Goal: Contribute content: Contribute content

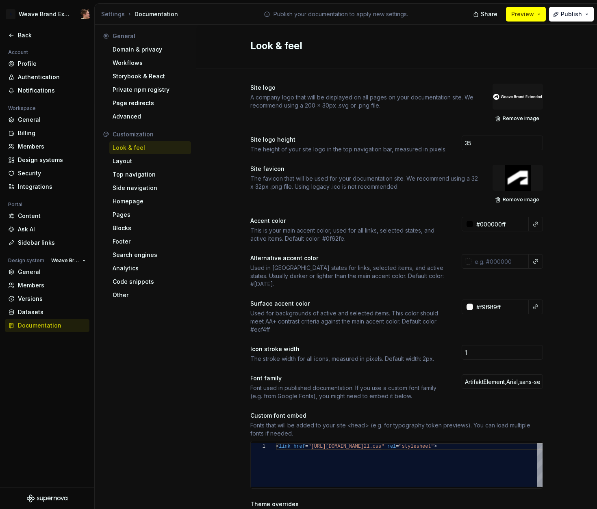
scroll to position [59, 12]
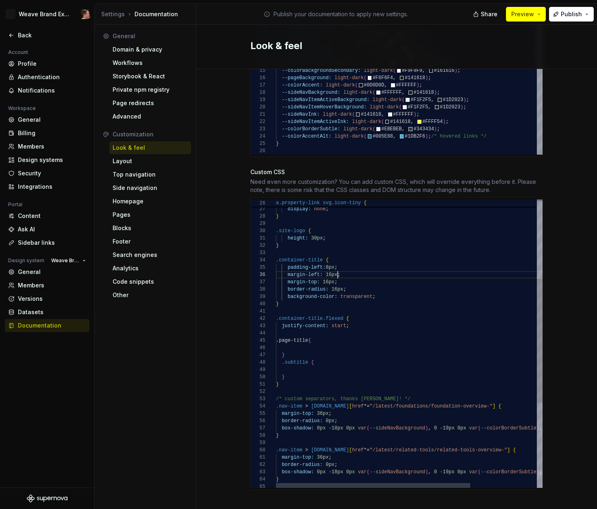
click at [335, 267] on div "} border-radius: 16px ; background-color: transparent ; margin-left: 16px ; mar…" at bounding box center [455, 350] width 358 height 670
click at [343, 259] on div "} border-radius: 16px ; background-color: transparent ; margin-left: 16px ; mar…" at bounding box center [455, 350] width 358 height 670
click at [363, 318] on div "} border-radius: 16px ; background-color: transparent ; margin-left: 16px ; mar…" at bounding box center [455, 350] width 358 height 670
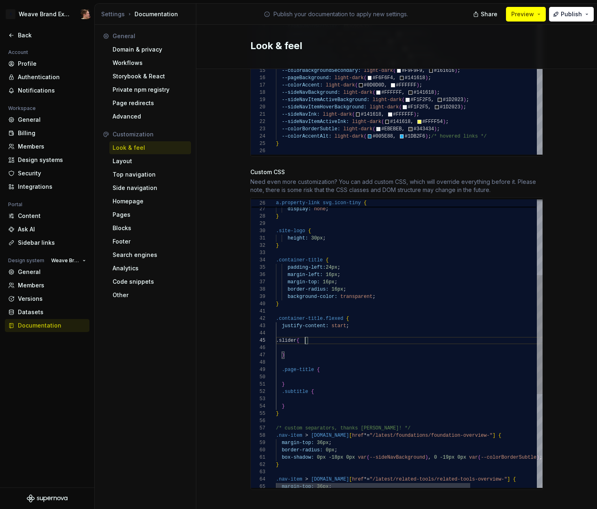
scroll to position [29, 29]
click at [301, 338] on div "} border-radius: 16px ; background-color: transparent ; margin-left: 16px ; mar…" at bounding box center [455, 365] width 358 height 700
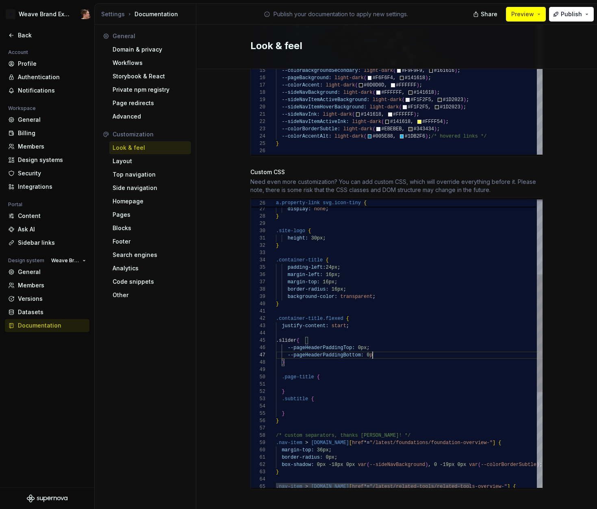
scroll to position [44, 102]
drag, startPoint x: 365, startPoint y: 340, endPoint x: 384, endPoint y: 346, distance: 19.5
click at [365, 340] on div "} border-radius: 16px ; background-color: transparent ; margin-left: 16px ; mar…" at bounding box center [455, 368] width 358 height 707
drag, startPoint x: 377, startPoint y: 326, endPoint x: 379, endPoint y: 333, distance: 6.8
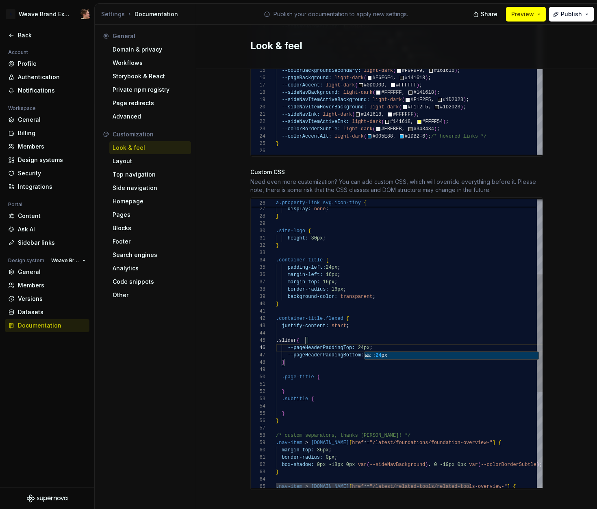
click at [377, 327] on div "} border-radius: 16px ; background-color: transparent ; margin-left: 16px ; mar…" at bounding box center [455, 368] width 358 height 707
drag, startPoint x: 383, startPoint y: 342, endPoint x: 391, endPoint y: 346, distance: 9.1
click at [384, 343] on div "} border-radius: 16px ; background-color: transparent ; margin-left: 16px ; mar…" at bounding box center [455, 368] width 358 height 707
drag, startPoint x: 395, startPoint y: 347, endPoint x: 395, endPoint y: 343, distance: 4.9
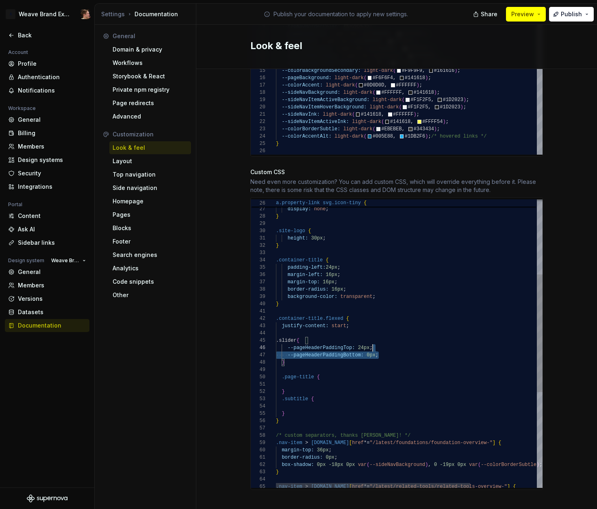
click at [395, 343] on div "} border-radius: 16px ; background-color: transparent ; margin-left: 16px ; mar…" at bounding box center [455, 368] width 358 height 707
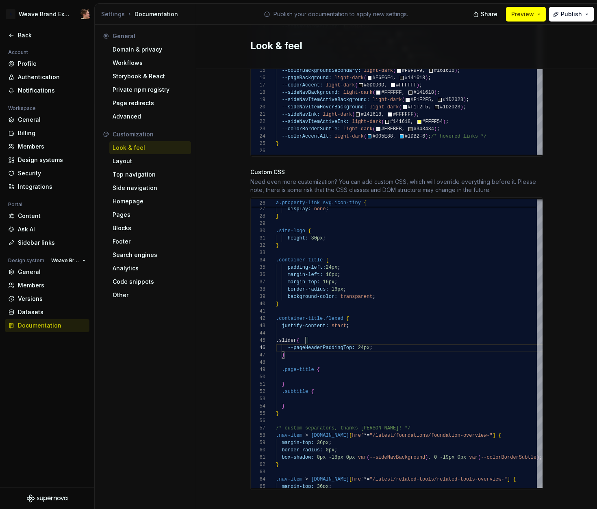
drag, startPoint x: 564, startPoint y: 78, endPoint x: 565, endPoint y: 37, distance: 41.1
click at [564, 77] on div "Site logo A company logo that will be displayed on all pages on your documentat…" at bounding box center [396, 11] width 401 height 1019
click at [565, 15] on span "Publish" at bounding box center [571, 14] width 21 height 8
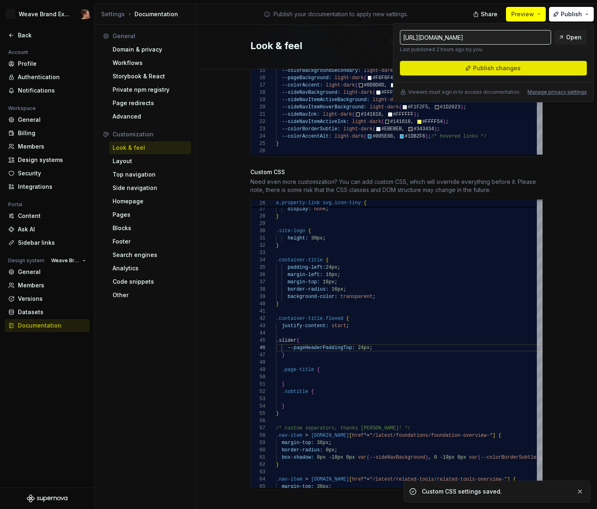
click at [551, 64] on button "Publish changes" at bounding box center [493, 68] width 187 height 15
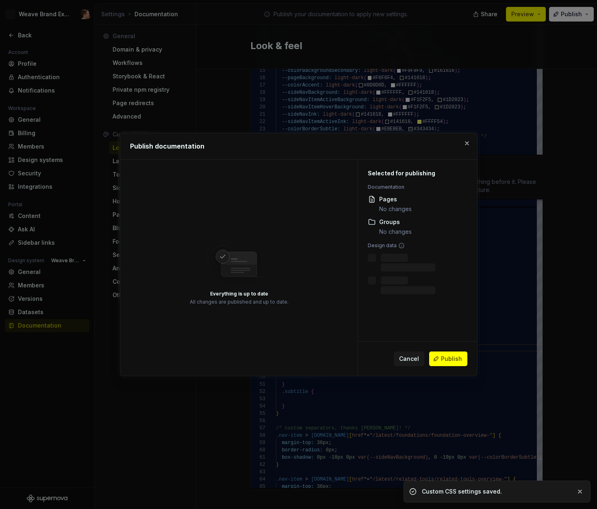
drag, startPoint x: 440, startPoint y: 357, endPoint x: 323, endPoint y: 373, distance: 117.8
click at [440, 357] on button "Publish" at bounding box center [448, 359] width 38 height 15
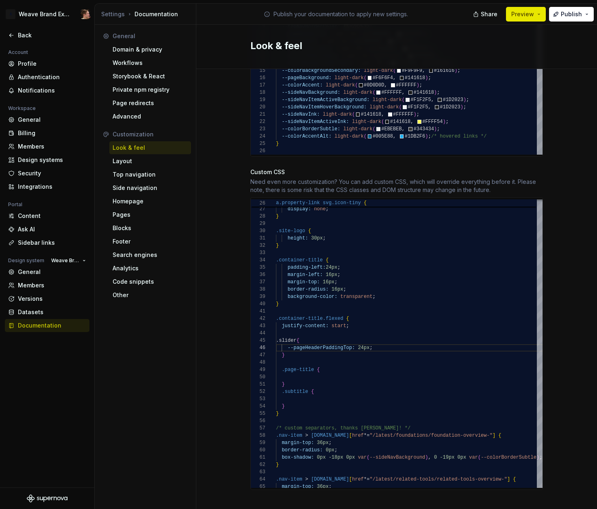
drag, startPoint x: 480, startPoint y: 31, endPoint x: 524, endPoint y: 10, distance: 48.7
click at [482, 30] on div "Look & feel" at bounding box center [396, 47] width 401 height 44
click at [523, 10] on span "Preview" at bounding box center [522, 14] width 23 height 8
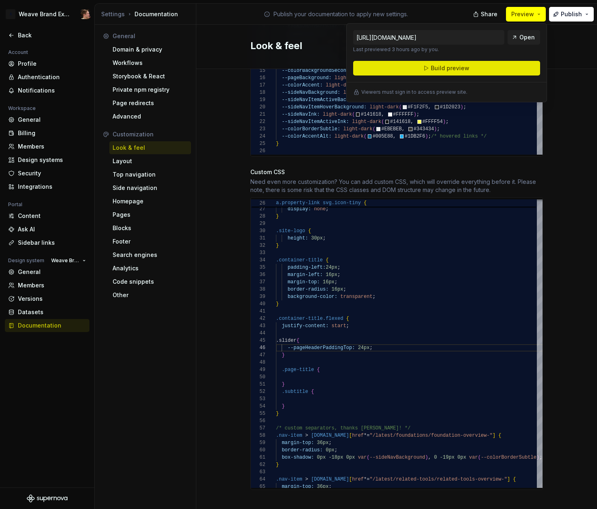
click at [499, 65] on button "Build preview" at bounding box center [446, 68] width 187 height 15
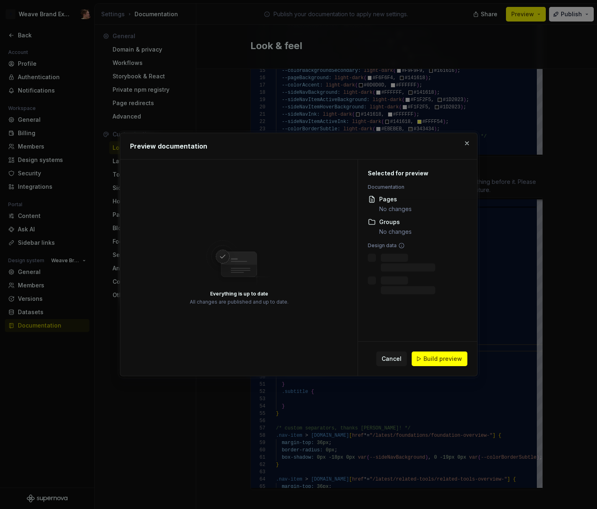
drag, startPoint x: 429, startPoint y: 354, endPoint x: 466, endPoint y: 343, distance: 38.2
click at [429, 355] on button "Build preview" at bounding box center [440, 359] width 56 height 15
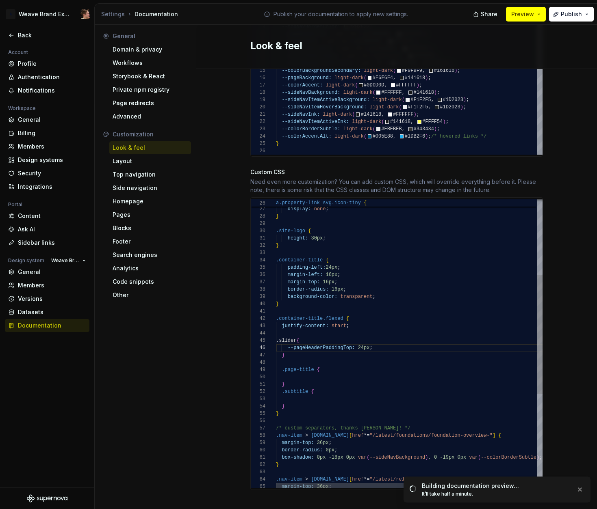
scroll to position [59, 44]
click at [336, 361] on div "} border-radius: 16px ; background-color: transparent ; margin-left: 16px ; mar…" at bounding box center [455, 365] width 358 height 700
click at [342, 376] on div "} border-radius: 16px ; background-color: transparent ; margin-left: 16px ; mar…" at bounding box center [455, 365] width 358 height 700
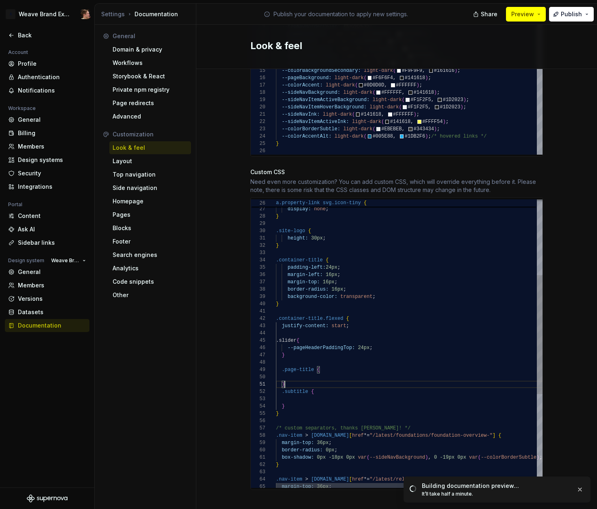
drag, startPoint x: 339, startPoint y: 351, endPoint x: 344, endPoint y: 349, distance: 5.5
click at [341, 351] on div "} border-radius: 16px ; background-color: transparent ; margin-left: 16px ; mar…" at bounding box center [455, 365] width 358 height 700
click at [387, 323] on div "} border-radius: 16px ; background-color: transparent ; margin-left: 16px ; mar…" at bounding box center [455, 365] width 358 height 700
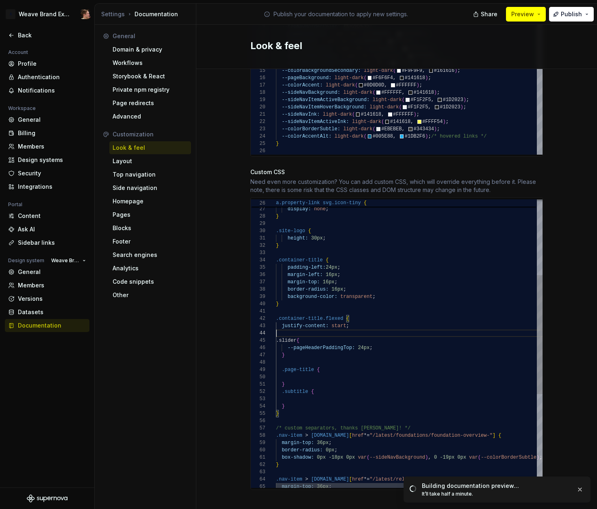
click at [381, 310] on div "} border-radius: 16px ; background-color: transparent ; margin-left: 16px ; mar…" at bounding box center [455, 365] width 358 height 700
click at [330, 347] on div "} border-radius: 16px ; background-color: transparent ; margin-left: 16px ; mar…" at bounding box center [455, 365] width 358 height 700
click at [327, 334] on div "} border-radius: 16px ; background-color: transparent ; margin-left: 16px ; mar…" at bounding box center [455, 365] width 358 height 700
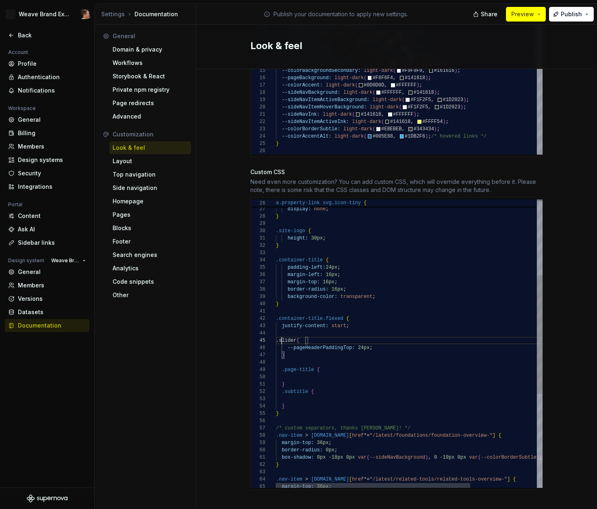
click at [280, 334] on div "} border-radius: 16px ; background-color: transparent ; margin-left: 16px ; mar…" at bounding box center [455, 365] width 358 height 700
click at [232, 267] on div "Site logo A company logo that will be displayed on all pages on your documentat…" at bounding box center [396, 11] width 401 height 1019
click at [304, 330] on div "} border-radius: 16px ; background-color: transparent ; margin-left: 16px ; mar…" at bounding box center [455, 365] width 358 height 700
drag, startPoint x: 324, startPoint y: 343, endPoint x: 340, endPoint y: 344, distance: 15.5
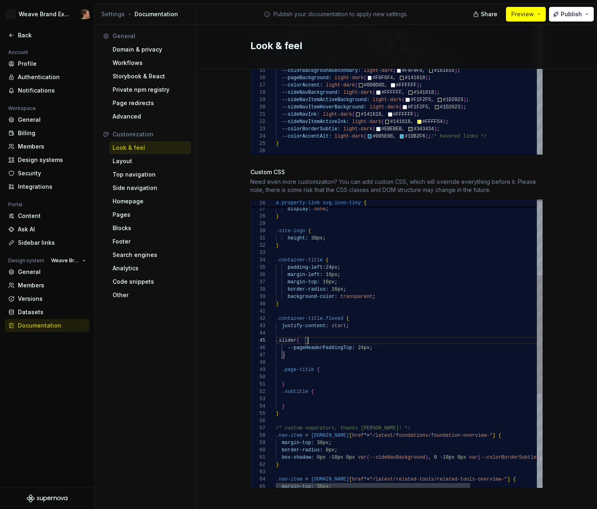
click at [324, 343] on div "} border-radius: 16px ; background-color: transparent ; margin-left: 16px ; mar…" at bounding box center [455, 365] width 358 height 700
click at [380, 344] on div "} border-radius: 16px ; background-color: transparent ; margin-left: 16px ; mar…" at bounding box center [455, 365] width 358 height 700
click at [379, 340] on div "} border-radius: 16px ; background-color: transparent ; margin-left: 16px ; mar…" at bounding box center [455, 365] width 358 height 700
click at [342, 256] on div "} border-radius: 16px ; background-color: transparent ; margin-left: 16px ; mar…" at bounding box center [455, 365] width 358 height 700
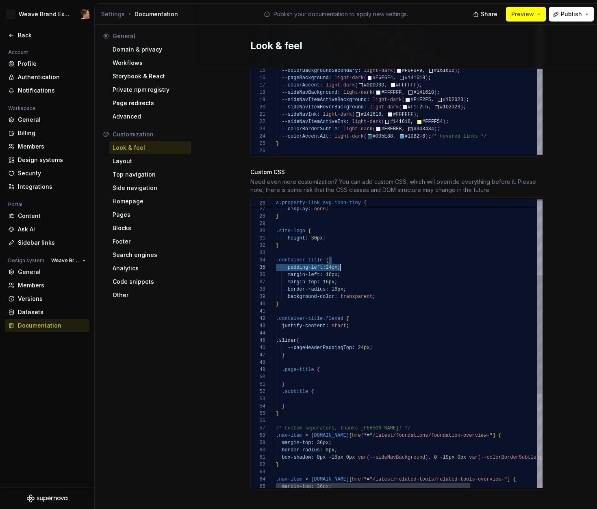
click at [324, 258] on div "} border-radius: 16px ; background-color: transparent ; margin-left: 16px ; mar…" at bounding box center [455, 365] width 358 height 700
click at [364, 261] on div "} border-radius: 16px ; background-color: transparent ; margin-left: 16px ; mar…" at bounding box center [455, 365] width 358 height 700
click at [228, 267] on div "Site logo A company logo that will be displayed on all pages on your documentat…" at bounding box center [396, 11] width 401 height 1019
click at [320, 333] on div "} border-radius: 16px ; background-color: transparent ; margin-left: 16px ; mar…" at bounding box center [455, 365] width 358 height 700
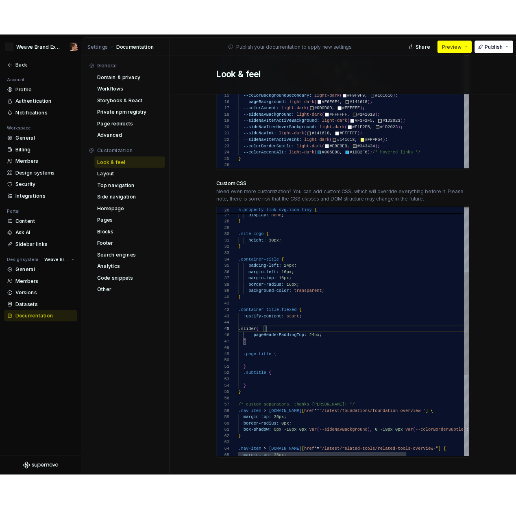
scroll to position [44, 9]
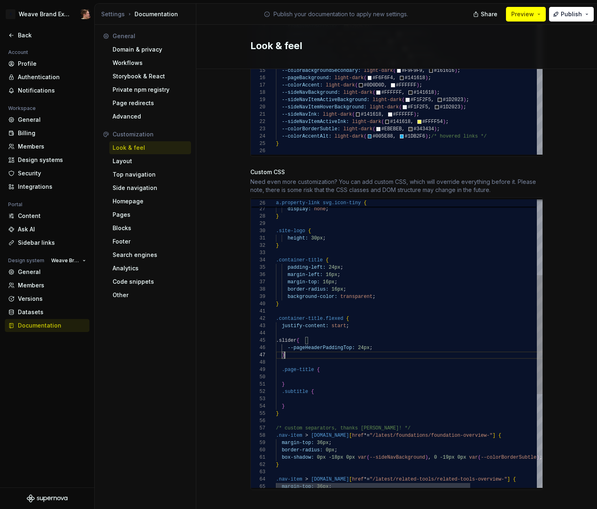
click at [318, 348] on div "} border-radius: 16px ; background-color: transparent ; margin-left: 16px ; mar…" at bounding box center [455, 365] width 358 height 700
drag, startPoint x: 555, startPoint y: 51, endPoint x: 577, endPoint y: 14, distance: 43.5
click at [555, 51] on div "Look & feel" at bounding box center [396, 47] width 401 height 44
click at [578, 10] on span "Publish" at bounding box center [571, 14] width 21 height 8
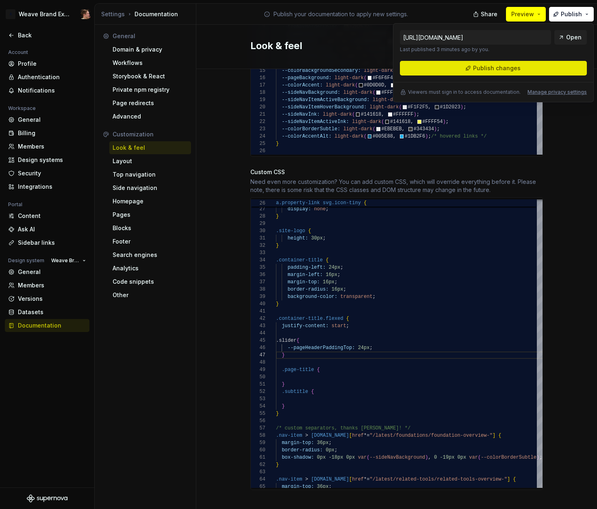
click at [514, 71] on span "Publish changes" at bounding box center [497, 68] width 48 height 8
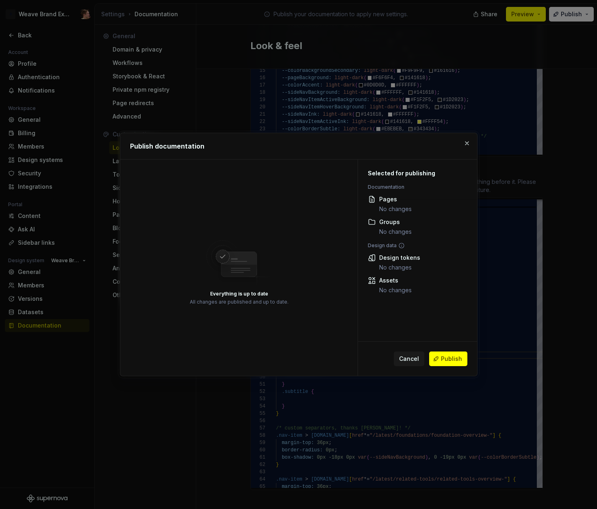
click at [449, 358] on span "Publish" at bounding box center [451, 359] width 21 height 8
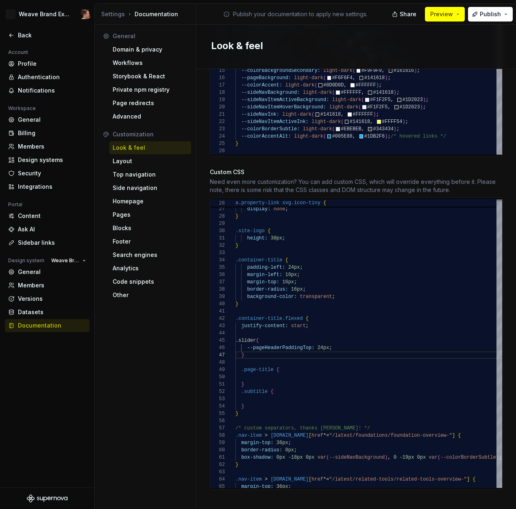
click at [129, 390] on div "General Domain & privacy Workflows Storybook & React Private npm registry Page …" at bounding box center [146, 269] width 102 height 488
click at [314, 364] on div "} border-radius: 16px ; background-color: transparent ; margin-left: 16px ; mar…" at bounding box center [414, 365] width 358 height 700
click at [313, 373] on div "} border-radius: 16px ; background-color: transparent ; margin-left: 16px ; mar…" at bounding box center [414, 365] width 358 height 700
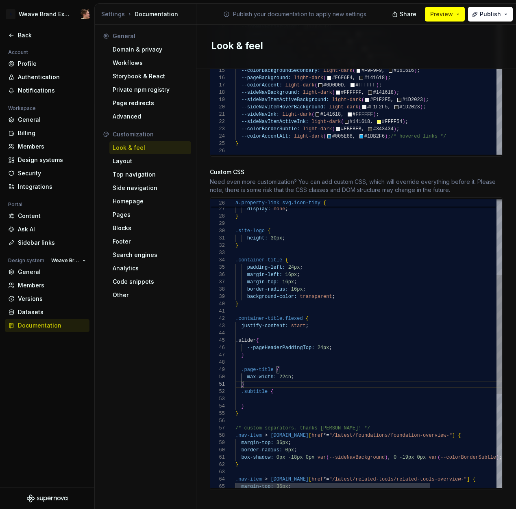
click at [304, 373] on div "} border-radius: 16px ; background-color: transparent ; margin-left: 16px ; mar…" at bounding box center [414, 365] width 358 height 700
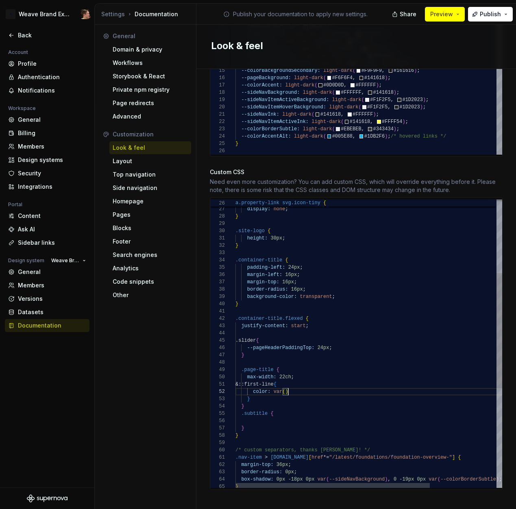
scroll to position [7, 56]
click at [284, 385] on div "} border-radius: 16px ; background-color: transparent ; margin-left: 16px ; mar…" at bounding box center [414, 376] width 358 height 722
click at [288, 402] on div "} border-radius: 16px ; background-color: transparent ; margin-left: 16px ; mar…" at bounding box center [414, 376] width 358 height 722
click at [290, 402] on div "} border-radius: 16px ; background-color: transparent ; margin-left: 16px ; mar…" at bounding box center [414, 376] width 358 height 722
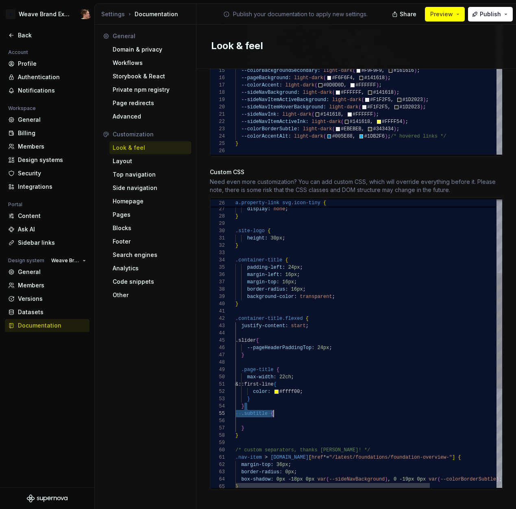
click at [308, 396] on div "}" at bounding box center [414, 399] width 358 height 7
click at [319, 384] on div "} border-radius: 16px ; background-color: transparent ; margin-left: 16px ; mar…" at bounding box center [414, 376] width 358 height 722
click at [284, 383] on div "} border-radius: 16px ; background-color: transparent ; margin-left: 16px ; mar…" at bounding box center [414, 376] width 358 height 722
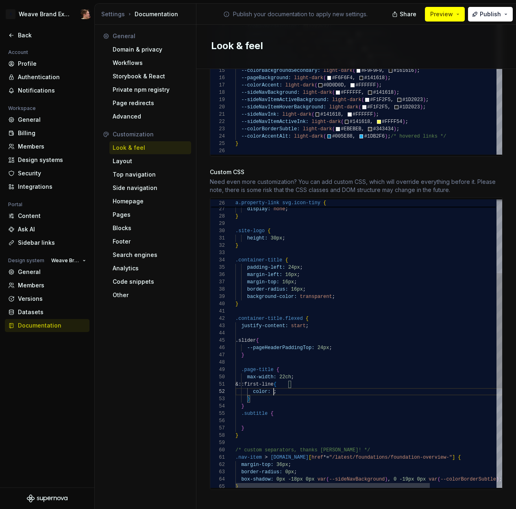
scroll to position [7, 126]
click at [297, 405] on div "} border-radius: 16px ; background-color: transparent ; margin-left: 16px ; mar…" at bounding box center [414, 376] width 358 height 722
click at [335, 384] on div "} border-radius: 16px ; background-color: transparent ; margin-left: 16px ; mar…" at bounding box center [414, 376] width 358 height 722
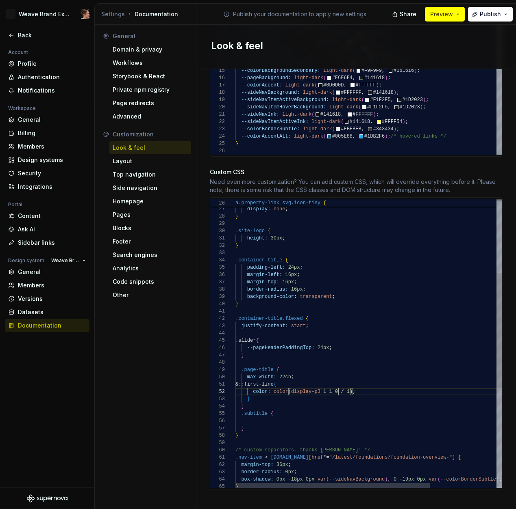
click at [353, 352] on div "} border-radius: 16px ; background-color: transparent ; margin-left: 16px ; mar…" at bounding box center [414, 376] width 358 height 722
click at [355, 367] on div "} border-radius: 16px ; background-color: transparent ; margin-left: 16px ; mar…" at bounding box center [414, 376] width 358 height 722
click at [457, 44] on div "Look & feel" at bounding box center [356, 46] width 290 height 15
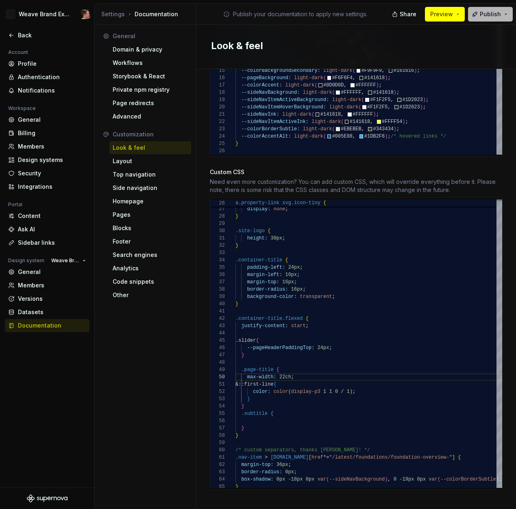
click at [484, 15] on span "Publish" at bounding box center [489, 14] width 21 height 8
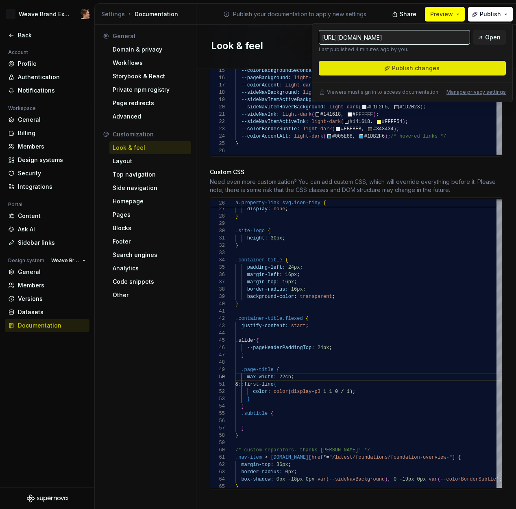
click at [456, 67] on button "Publish changes" at bounding box center [412, 68] width 187 height 15
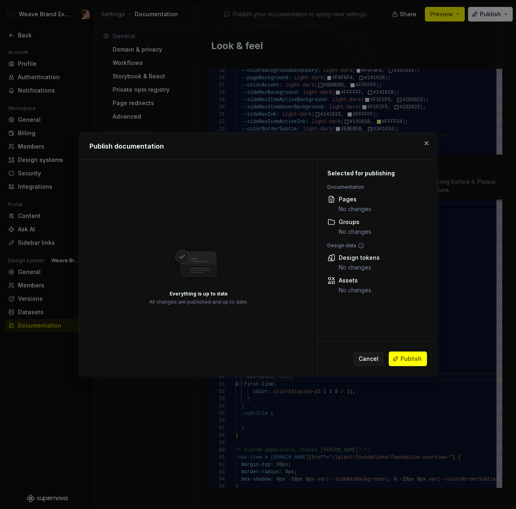
click at [408, 356] on span "Publish" at bounding box center [410, 359] width 21 height 8
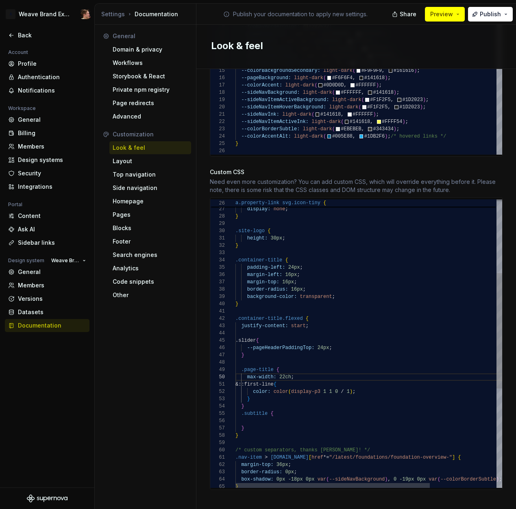
click at [299, 377] on div "} border-radius: 16px ; background-color: transparent ; margin-left: 16px ; mar…" at bounding box center [414, 376] width 358 height 722
click at [299, 392] on div "} border-radius: 16px ; background-color: transparent ; margin-left: 16px ; mar…" at bounding box center [414, 376] width 358 height 722
click at [308, 369] on div "} border-radius: 16px ; background-color: transparent ; margin-left: 16px ; mar…" at bounding box center [414, 376] width 358 height 722
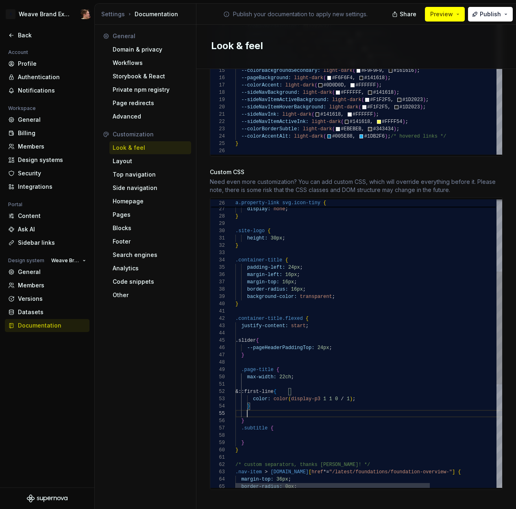
scroll to position [29, 12]
click at [246, 385] on div "} border-radius: 16px ; background-color: transparent ; margin-left: 16px ; mar…" at bounding box center [414, 383] width 358 height 736
drag, startPoint x: 238, startPoint y: 362, endPoint x: 269, endPoint y: 362, distance: 30.9
click at [269, 361] on div "} border-radius: 16px ; background-color: transparent ; margin-left: 16px ; mar…" at bounding box center [414, 383] width 358 height 736
click at [247, 384] on div "} border-radius: 16px ; background-color: transparent ; margin-left: 16px ; mar…" at bounding box center [414, 383] width 358 height 736
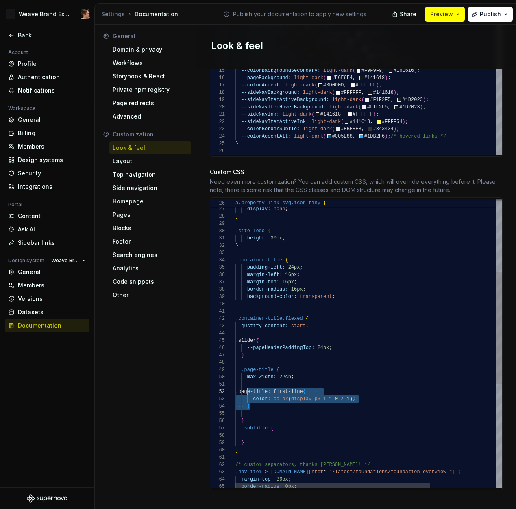
scroll to position [7, 12]
drag, startPoint x: 253, startPoint y: 397, endPoint x: 245, endPoint y: 386, distance: 14.5
click at [245, 386] on div "} border-radius: 16px ; background-color: transparent ; margin-left: 16px ; mar…" at bounding box center [414, 383] width 358 height 736
click at [260, 408] on div "} border-radius: 16px ; background-color: transparent ; margin-left: 16px ; mar…" at bounding box center [414, 383] width 358 height 736
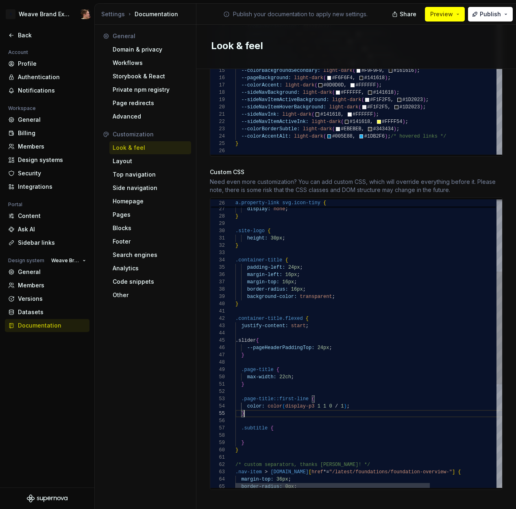
scroll to position [29, 9]
click at [271, 407] on div "} border-radius: 16px ; background-color: transparent ; margin-left: 16px ; mar…" at bounding box center [414, 383] width 358 height 736
click at [292, 359] on div "} border-radius: 16px ; background-color: transparent ; margin-left: 16px ; mar…" at bounding box center [414, 383] width 358 height 736
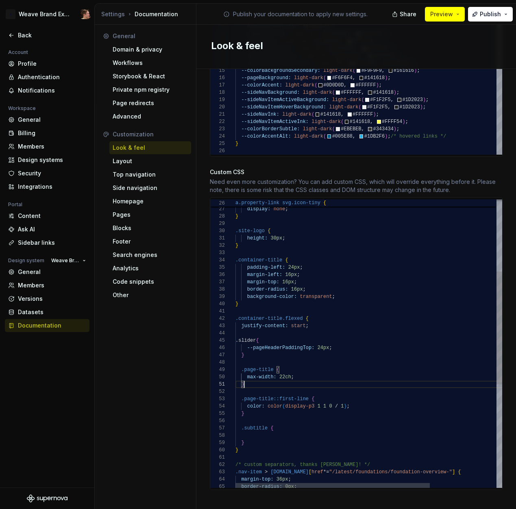
click at [289, 375] on div "} border-radius: 16px ; background-color: transparent ; margin-left: 16px ; mar…" at bounding box center [414, 383] width 358 height 736
click at [274, 374] on div "} border-radius: 16px ; background-color: transparent ; margin-left: 16px ; mar…" at bounding box center [414, 383] width 358 height 736
click at [483, 36] on div "Look & feel" at bounding box center [355, 47] width 319 height 44
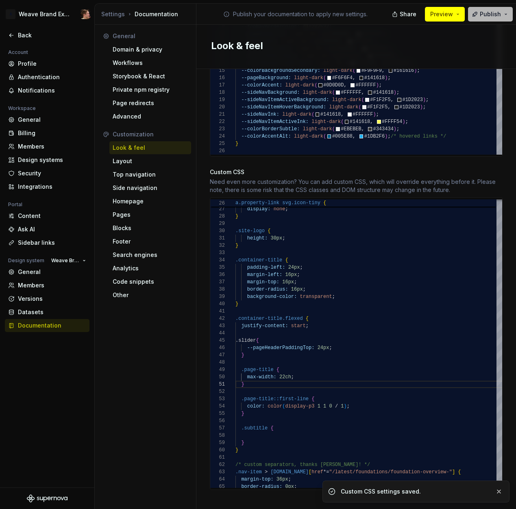
click at [488, 11] on span "Publish" at bounding box center [489, 14] width 21 height 8
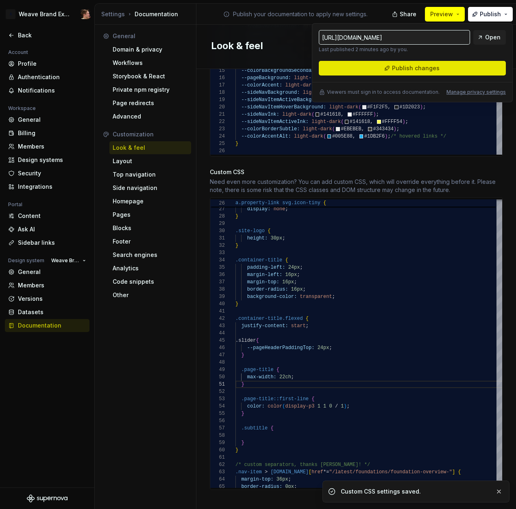
click at [439, 67] on button "Publish changes" at bounding box center [412, 68] width 187 height 15
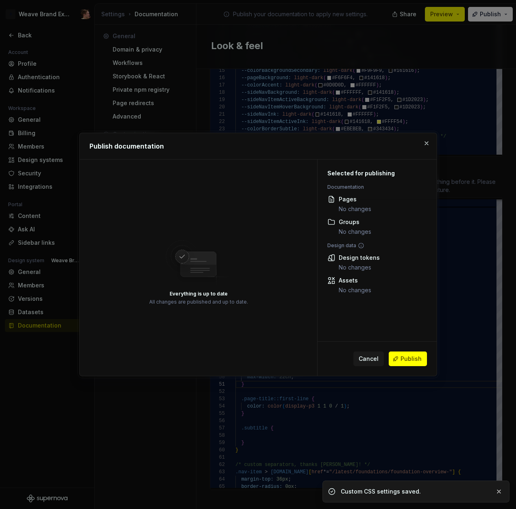
click at [418, 358] on span "Publish" at bounding box center [410, 359] width 21 height 8
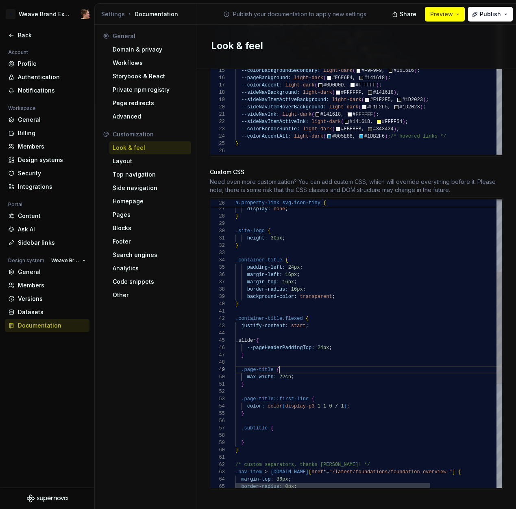
click at [306, 364] on div "} border-radius: 16px ; background-color: transparent ; margin-left: 16px ; mar…" at bounding box center [414, 383] width 358 height 736
click at [307, 373] on div "} border-radius: 16px ; background-color: transparent ; margin-left: 16px ; mar…" at bounding box center [414, 383] width 358 height 736
click at [270, 394] on div "} border-radius: 16px ; background-color: transparent ; margin-left: 16px ; mar…" at bounding box center [414, 383] width 358 height 736
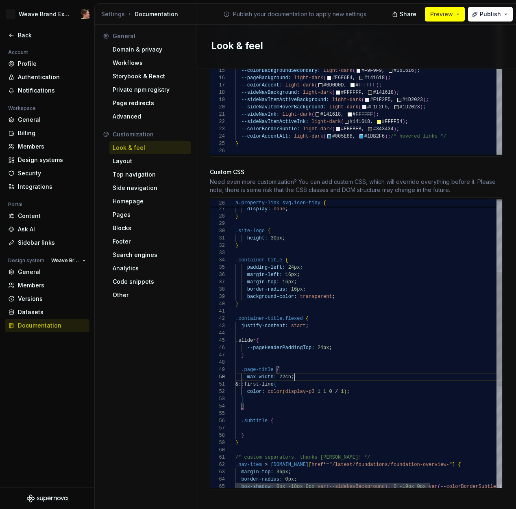
scroll to position [0, 12]
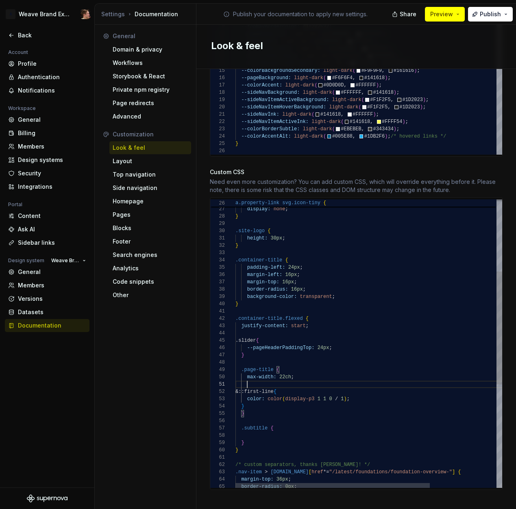
click at [289, 405] on div "} border-radius: 16px ; background-color: transparent ; margin-left: 16px ; mar…" at bounding box center [414, 383] width 358 height 736
drag, startPoint x: 265, startPoint y: 392, endPoint x: 344, endPoint y: 393, distance: 78.8
click at [344, 393] on div "} border-radius: 16px ; background-color: transparent ; margin-left: 16px ; mar…" at bounding box center [414, 383] width 358 height 736
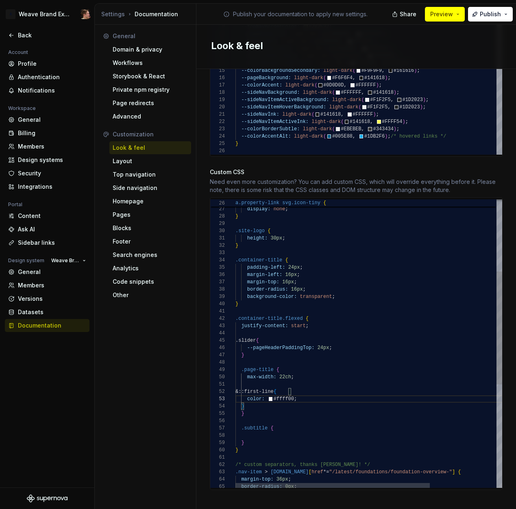
click at [387, 412] on div "} border-radius: 16px ; background-color: transparent ; margin-left: 16px ; mar…" at bounding box center [414, 383] width 358 height 736
click at [372, 411] on div "} border-radius: 16px ; background-color: transparent ; margin-left: 16px ; mar…" at bounding box center [414, 383] width 358 height 736
click at [312, 405] on div "} border-radius: 16px ; background-color: transparent ; margin-left: 16px ; mar…" at bounding box center [414, 383] width 358 height 736
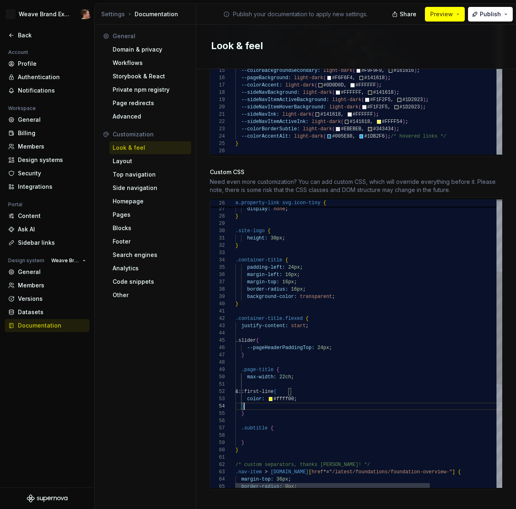
drag, startPoint x: 294, startPoint y: 401, endPoint x: 275, endPoint y: 399, distance: 19.6
click at [294, 401] on div "} border-radius: 16px ; background-color: transparent ; margin-left: 16px ; mar…" at bounding box center [414, 383] width 358 height 736
click at [238, 398] on div "} border-radius: 16px ; background-color: transparent ; margin-left: 16px ; mar…" at bounding box center [414, 383] width 358 height 736
click at [238, 399] on div "} border-radius: 16px ; background-color: transparent ; margin-left: 16px ; mar…" at bounding box center [414, 383] width 358 height 736
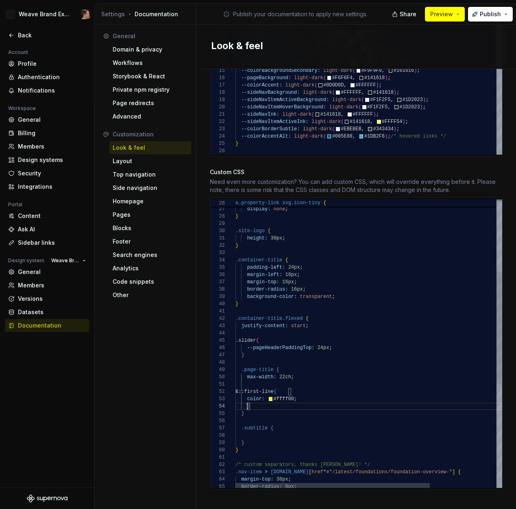
scroll to position [22, 12]
drag, startPoint x: 260, startPoint y: 404, endPoint x: 249, endPoint y: 408, distance: 11.7
click at [260, 404] on div "} border-radius: 16px ; background-color: transparent ; margin-left: 16px ; mar…" at bounding box center [414, 383] width 358 height 736
click at [150, 435] on div "General Domain & privacy Workflows Storybook & React Private npm registry Page …" at bounding box center [146, 269] width 102 height 488
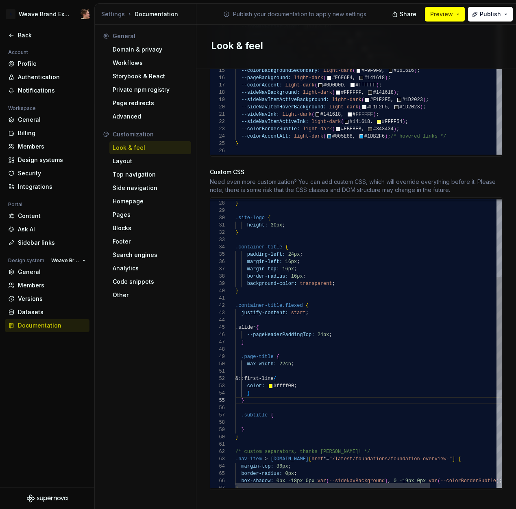
click at [274, 391] on div ".container-title.flexed { justify-content: start ; .slider { --pageHeaderPaddin…" at bounding box center [414, 370] width 358 height 736
click at [283, 380] on div ".container-title.flexed { justify-content: start ; .slider { --pageHeaderPaddin…" at bounding box center [414, 370] width 358 height 736
drag, startPoint x: 281, startPoint y: 388, endPoint x: 299, endPoint y: 377, distance: 21.1
click at [282, 387] on div ".container-title.flexed { justify-content: start ; .slider { --pageHeaderPaddin…" at bounding box center [414, 370] width 358 height 736
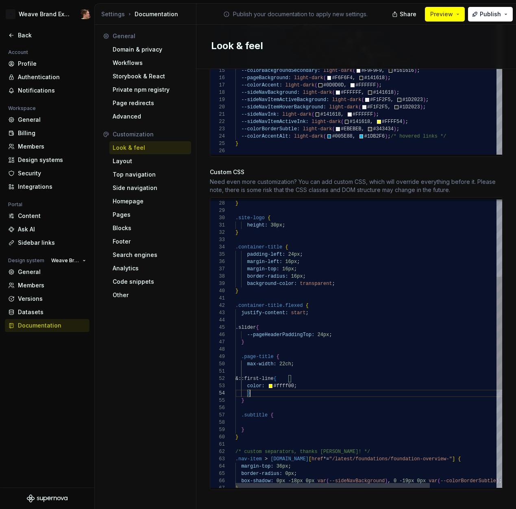
drag, startPoint x: 309, startPoint y: 370, endPoint x: 310, endPoint y: 358, distance: 11.4
click at [310, 369] on div ".container-title.flexed { justify-content: start ; .slider { --pageHeaderPaddin…" at bounding box center [414, 370] width 358 height 736
click at [308, 354] on div ".container-title.flexed { justify-content: start ; .slider { --pageHeaderPaddin…" at bounding box center [414, 370] width 358 height 736
click at [141, 385] on div "General Domain & privacy Workflows Storybook & React Private npm registry Page …" at bounding box center [146, 269] width 102 height 488
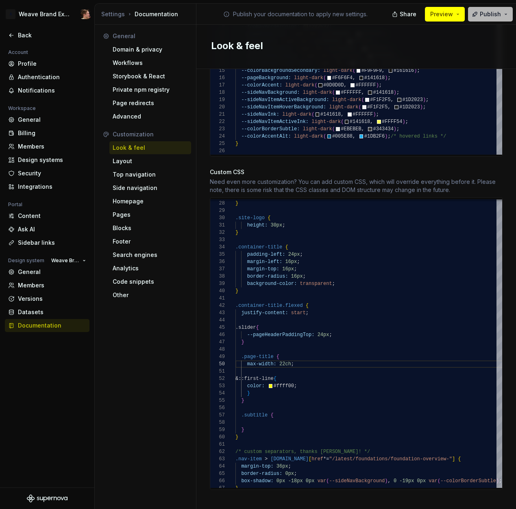
click at [492, 16] on span "Publish" at bounding box center [489, 14] width 21 height 8
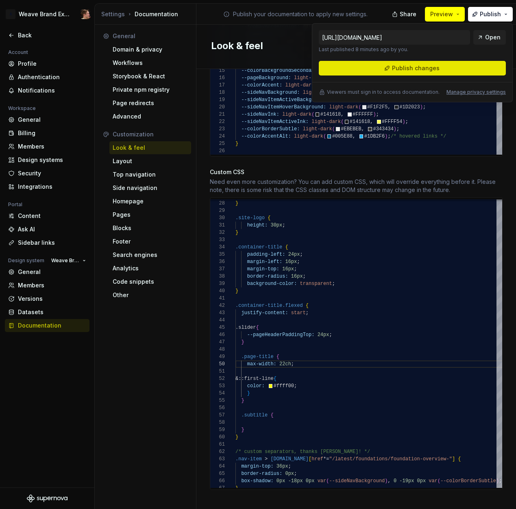
click at [429, 68] on span "Publish changes" at bounding box center [416, 68] width 48 height 8
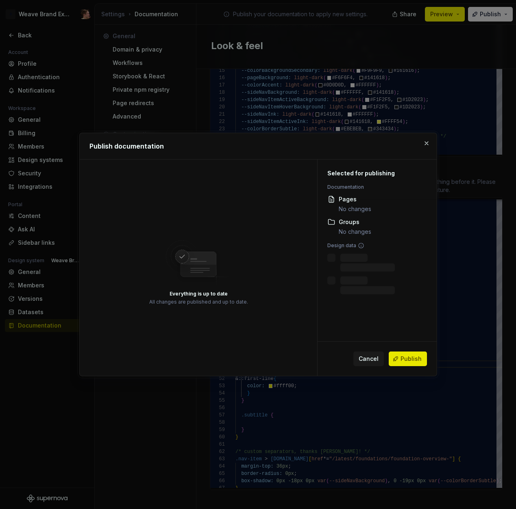
click at [403, 355] on span "Publish" at bounding box center [410, 359] width 21 height 8
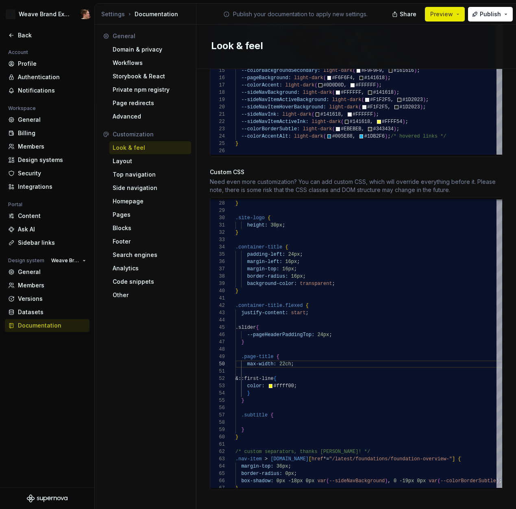
click at [438, 18] on span "Preview" at bounding box center [441, 14] width 23 height 8
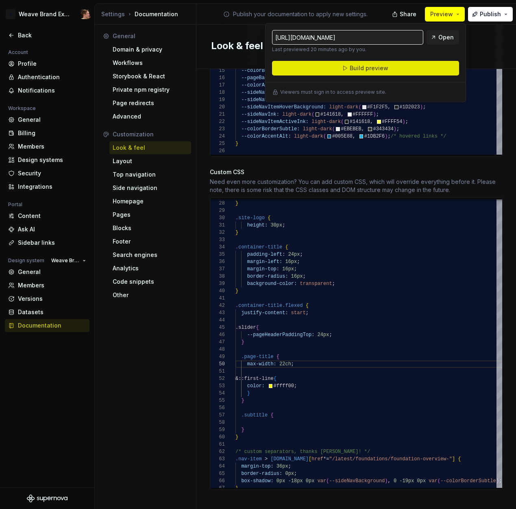
click at [412, 63] on button "Build preview" at bounding box center [365, 68] width 187 height 15
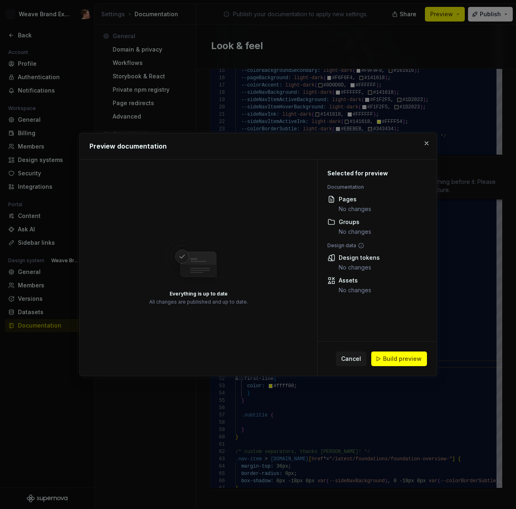
click at [409, 356] on span "Build preview" at bounding box center [402, 359] width 39 height 8
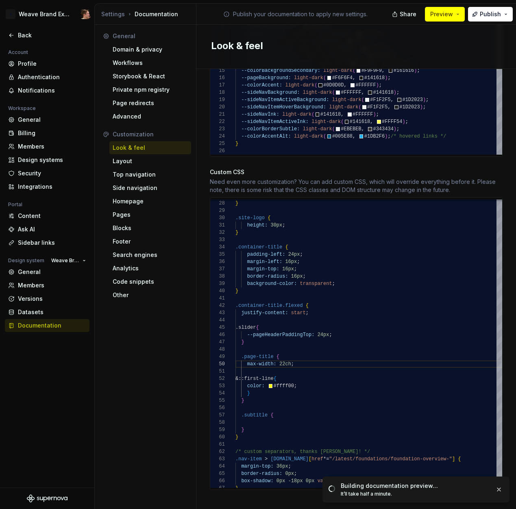
drag, startPoint x: 127, startPoint y: 369, endPoint x: 99, endPoint y: 377, distance: 28.6
click at [127, 370] on div "General Domain & privacy Workflows Storybook & React Private npm registry Page …" at bounding box center [146, 269] width 102 height 488
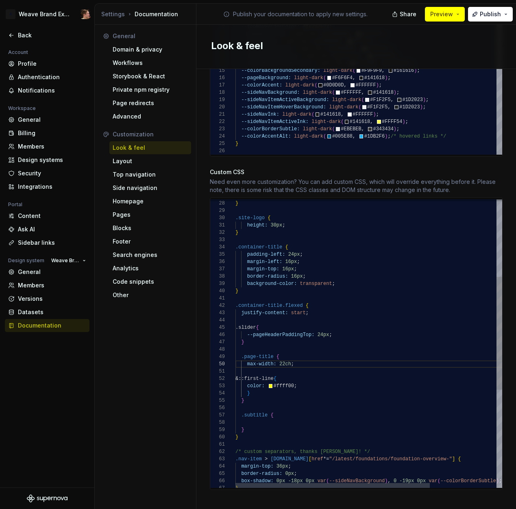
drag, startPoint x: 312, startPoint y: 304, endPoint x: 319, endPoint y: 302, distance: 7.2
click at [312, 310] on div "justify-content: start ;" at bounding box center [414, 313] width 358 height 7
click at [324, 300] on div ".container-title.flexed { justify-content: start ; .slider { --pageHeaderPaddin…" at bounding box center [414, 370] width 358 height 736
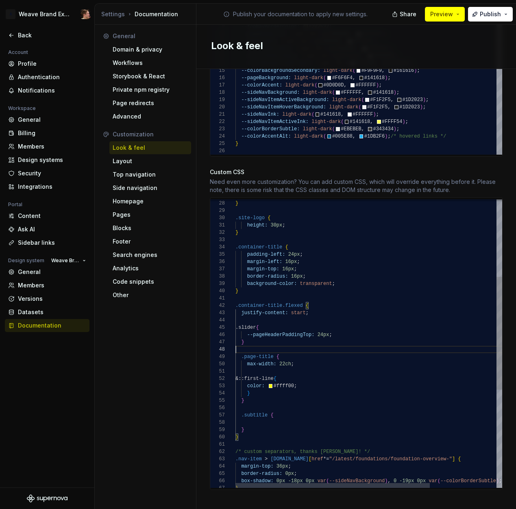
click at [312, 340] on div ".container-title.flexed { justify-content: start ; .slider { --pageHeaderPaddin…" at bounding box center [414, 370] width 358 height 736
click at [309, 350] on div ".container-title.flexed { justify-content: start ; .slider { --pageHeaderPaddin…" at bounding box center [414, 370] width 358 height 736
click at [302, 377] on div ".container-title.flexed { justify-content: start ; .slider { --pageHeaderPaddin…" at bounding box center [414, 370] width 358 height 736
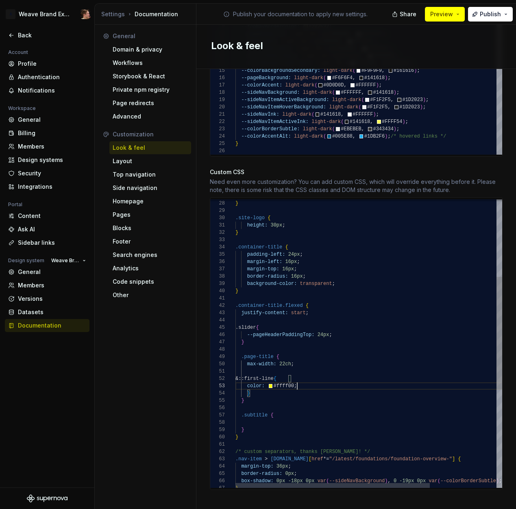
click at [287, 378] on div ".container-title.flexed { justify-content: start ; .slider { --pageHeaderPaddin…" at bounding box center [414, 370] width 358 height 736
drag, startPoint x: 296, startPoint y: 413, endPoint x: 292, endPoint y: 405, distance: 8.9
click at [296, 413] on div ".container-title.flexed { justify-content: start ; .slider { --pageHeaderPaddin…" at bounding box center [414, 370] width 358 height 736
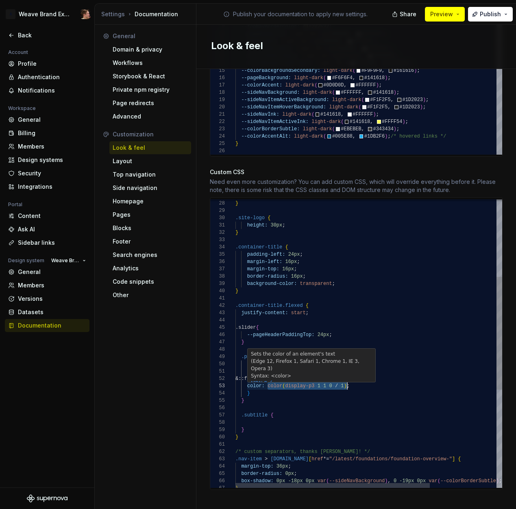
drag, startPoint x: 265, startPoint y: 379, endPoint x: 343, endPoint y: 380, distance: 78.0
click at [343, 380] on div ".container-title.flexed { justify-content: start ; .slider { --pageHeaderPaddin…" at bounding box center [414, 370] width 358 height 736
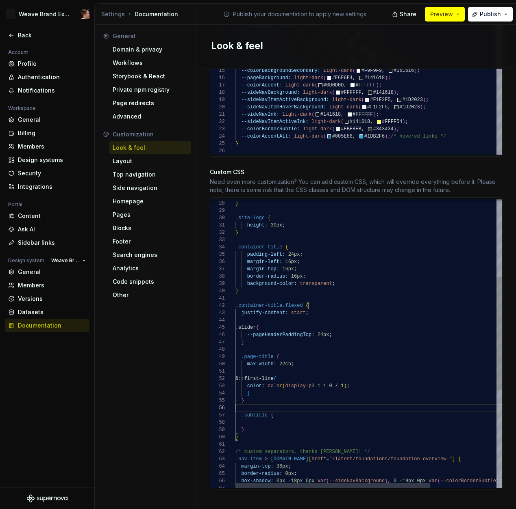
click at [280, 403] on div ".container-title.flexed { justify-content: start ; .slider { --pageHeaderPaddin…" at bounding box center [414, 370] width 358 height 736
click at [286, 389] on div ".container-title.flexed { justify-content: start ; .slider { --pageHeaderPaddin…" at bounding box center [414, 370] width 358 height 736
click at [461, 53] on div "Look & feel" at bounding box center [356, 46] width 290 height 15
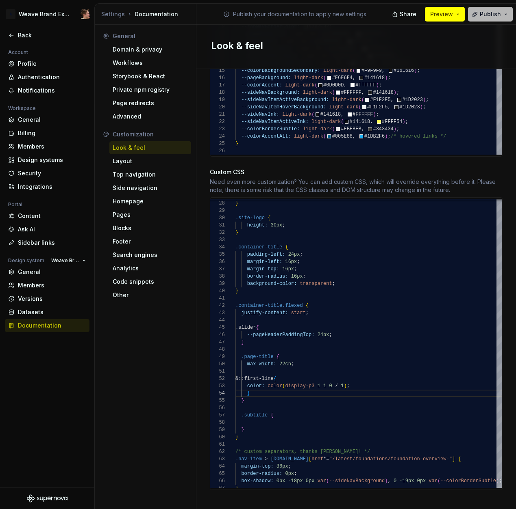
click at [482, 19] on button "Publish" at bounding box center [490, 14] width 45 height 15
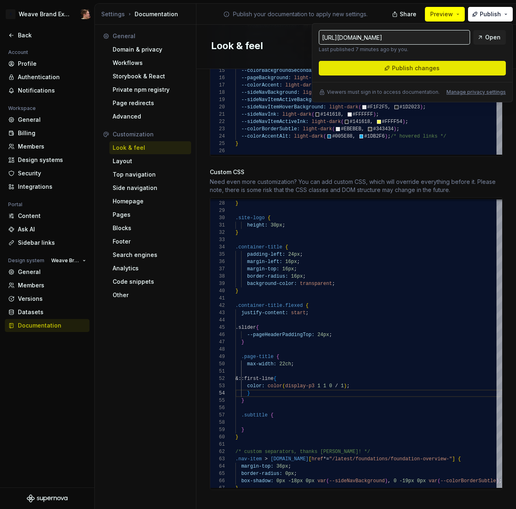
click at [444, 63] on button "Publish changes" at bounding box center [412, 68] width 187 height 15
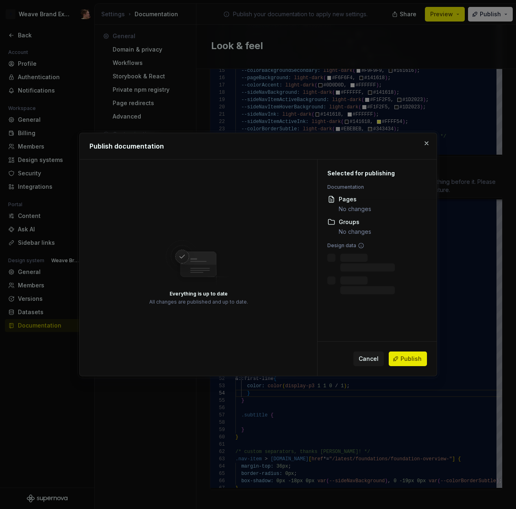
click at [407, 354] on button "Publish" at bounding box center [407, 359] width 38 height 15
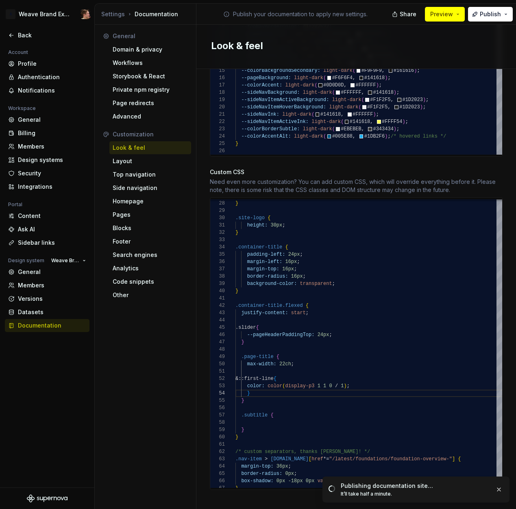
click at [138, 423] on div "General Domain & privacy Workflows Storybook & React Private npm registry Page …" at bounding box center [146, 269] width 102 height 488
click at [256, 384] on div ".container-title.flexed { justify-content: start ; .slider { --pageHeaderPaddin…" at bounding box center [414, 370] width 358 height 736
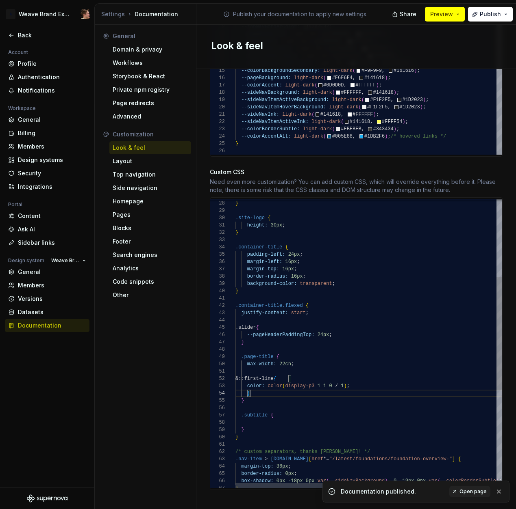
scroll to position [29, 9]
click at [251, 389] on div ".container-title.flexed { justify-content: start ; .slider { --pageHeaderPaddin…" at bounding box center [414, 370] width 358 height 736
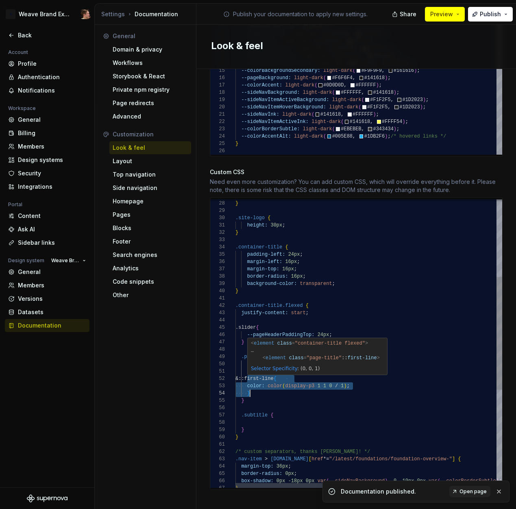
drag, startPoint x: 245, startPoint y: 371, endPoint x: 251, endPoint y: 387, distance: 17.0
click at [251, 387] on div ".container-title.flexed { justify-content: start ; .slider { --pageHeaderPaddin…" at bounding box center [414, 370] width 358 height 736
click at [250, 392] on div ".container-title.flexed { justify-content: start ; .slider { --pageHeaderPaddin…" at bounding box center [414, 370] width 358 height 736
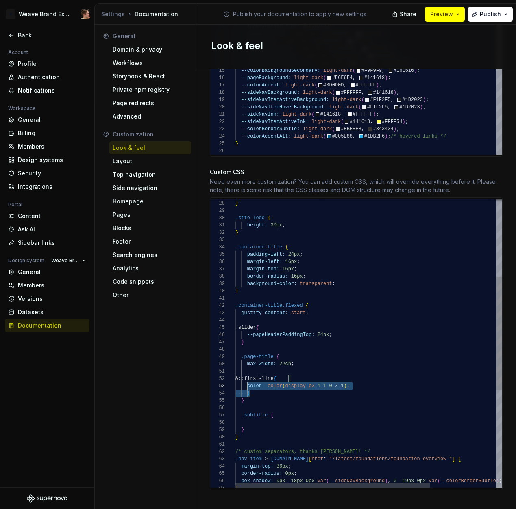
scroll to position [7, 12]
drag, startPoint x: 252, startPoint y: 384, endPoint x: 243, endPoint y: 373, distance: 14.4
click at [243, 373] on div ".container-title.flexed { justify-content: start ; .slider { --pageHeaderPaddin…" at bounding box center [414, 370] width 358 height 736
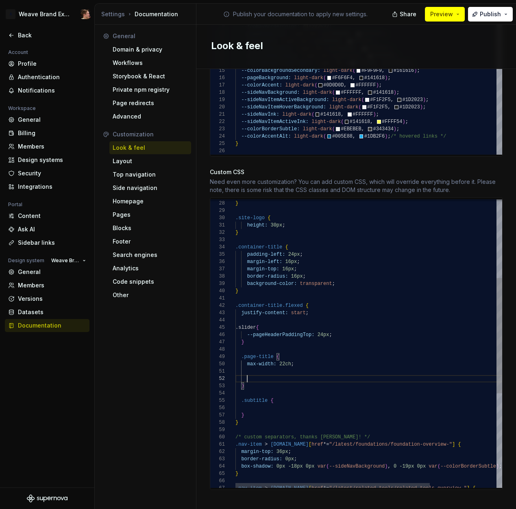
click at [313, 298] on div ".container-title.flexed { justify-content: start ; .slider { --pageHeaderPaddin…" at bounding box center [414, 363] width 358 height 722
click at [268, 381] on div ".container-title.flexed { justify-content: start ; .slider { --pageHeaderPaddin…" at bounding box center [414, 363] width 358 height 722
click at [259, 371] on div ".container-title.flexed { justify-content: start ; .slider { --pageHeaderPaddin…" at bounding box center [414, 363] width 358 height 722
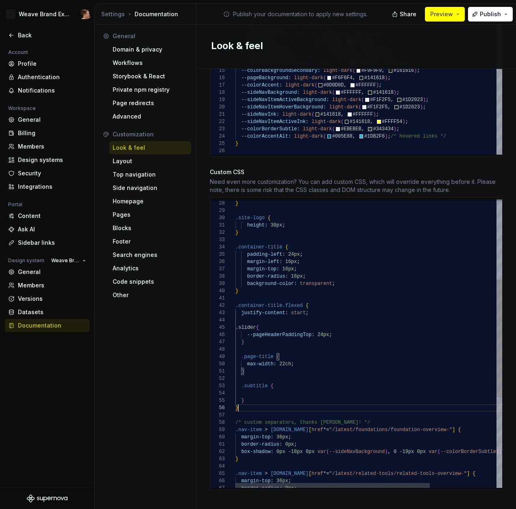
click at [255, 402] on div ".container-title.flexed { justify-content: start ; .slider { --pageHeaderPaddin…" at bounding box center [414, 355] width 358 height 707
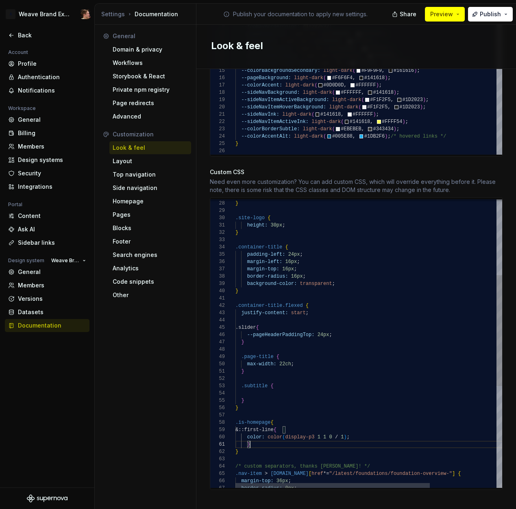
scroll to position [0, 15]
click at [256, 445] on div ".container-title.flexed { justify-content: start ; .slider { --pageHeaderPaddin…" at bounding box center [414, 377] width 358 height 751
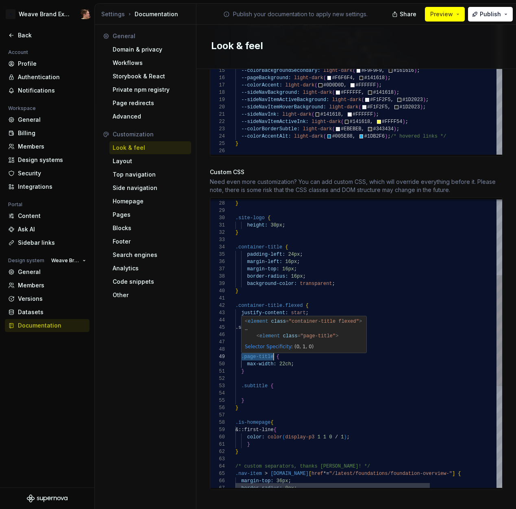
drag, startPoint x: 238, startPoint y: 350, endPoint x: 270, endPoint y: 350, distance: 31.7
click at [270, 350] on div ".container-title.flexed { justify-content: start ; .slider { --pageHeaderPaddin…" at bounding box center [414, 377] width 358 height 751
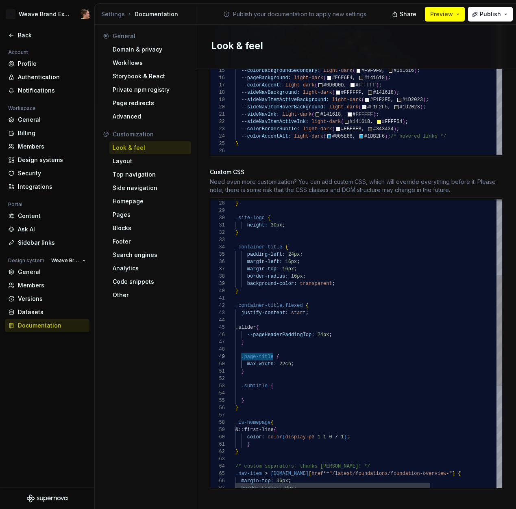
click at [318, 415] on div ".container-title.flexed { justify-content: start ; .slider { --pageHeaderPaddin…" at bounding box center [414, 377] width 358 height 751
click at [288, 440] on div ".container-title.flexed { justify-content: start ; .slider { --pageHeaderPaddin…" at bounding box center [414, 377] width 358 height 751
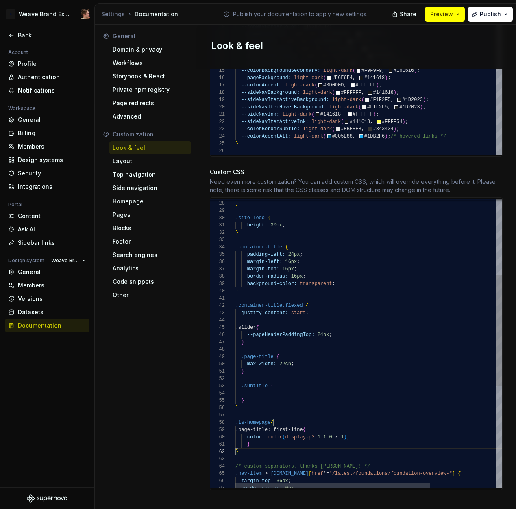
click at [291, 441] on div ".container-title.flexed { justify-content: start ; .slider { --pageHeaderPaddin…" at bounding box center [414, 377] width 358 height 751
type textarea "**********"
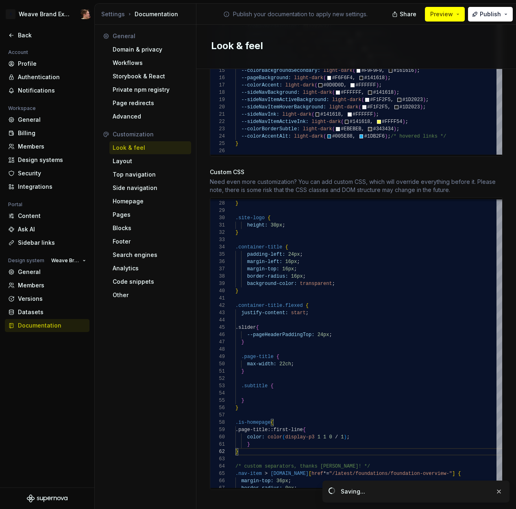
click at [148, 428] on div "General Domain & privacy Workflows Storybook & React Private npm registry Page …" at bounding box center [146, 269] width 102 height 488
click at [149, 428] on div "General Domain & privacy Workflows Storybook & React Private npm registry Page …" at bounding box center [146, 269] width 102 height 488
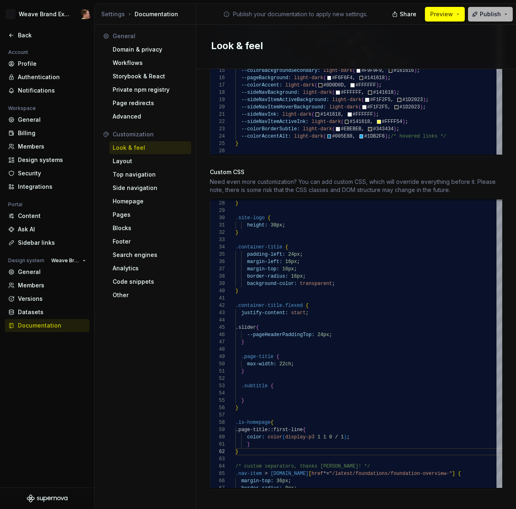
click at [496, 13] on span "Publish" at bounding box center [489, 14] width 21 height 8
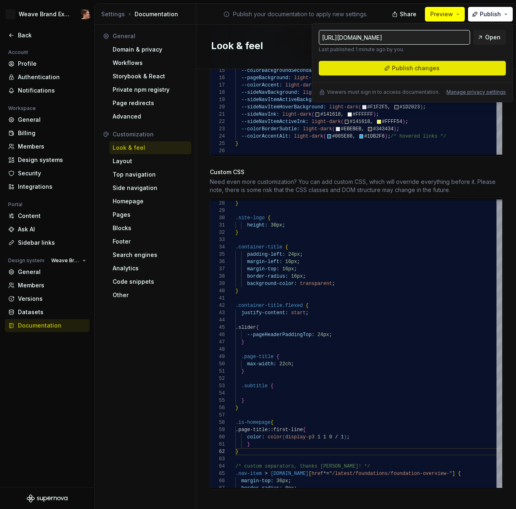
click at [411, 76] on div "[URL][DOMAIN_NAME] Last published 1 minute ago by you. Open Publish changes Vie…" at bounding box center [412, 62] width 201 height 79
click at [412, 70] on span "Publish changes" at bounding box center [416, 68] width 48 height 8
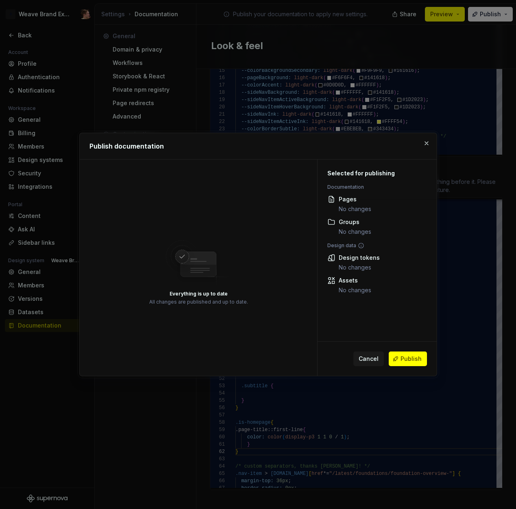
click at [410, 356] on span "Publish" at bounding box center [410, 359] width 21 height 8
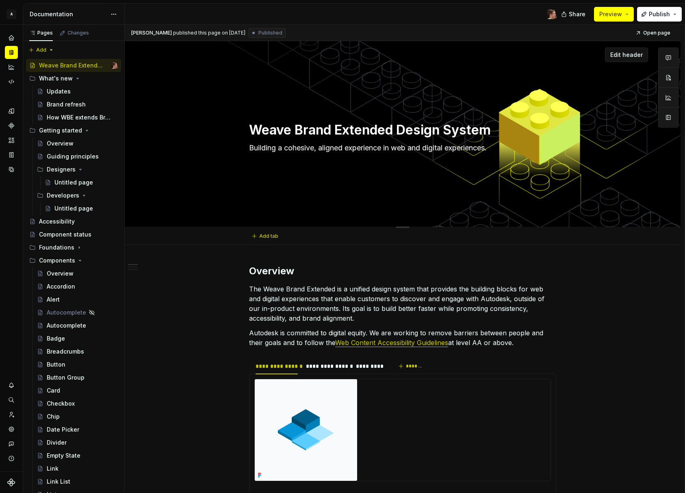
click at [308, 62] on div "Edit header" at bounding box center [386, 55] width 523 height 15
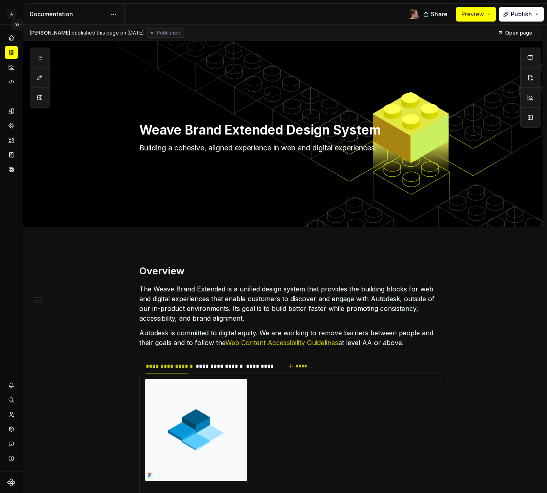
click at [18, 25] on button "Expand sidebar" at bounding box center [16, 24] width 11 height 11
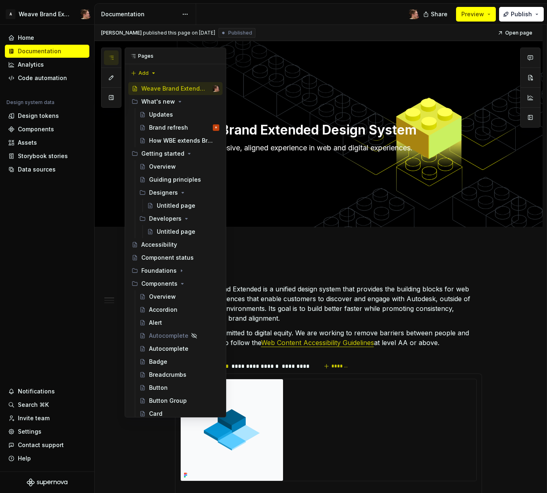
click at [113, 57] on icon "button" at bounding box center [111, 57] width 7 height 7
click at [171, 129] on div "Brand refresh" at bounding box center [168, 128] width 39 height 8
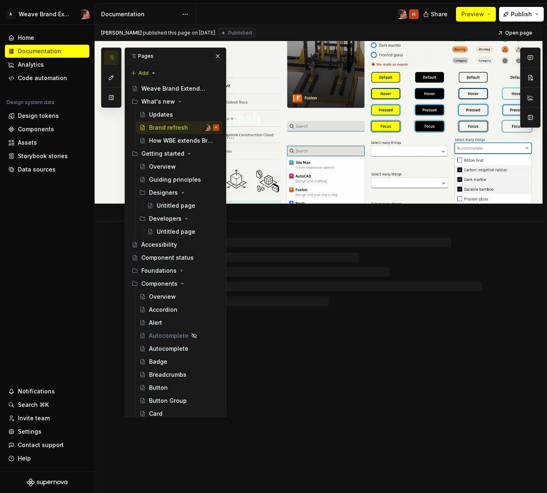
click at [238, 119] on textarea "Brand refresh" at bounding box center [326, 118] width 307 height 20
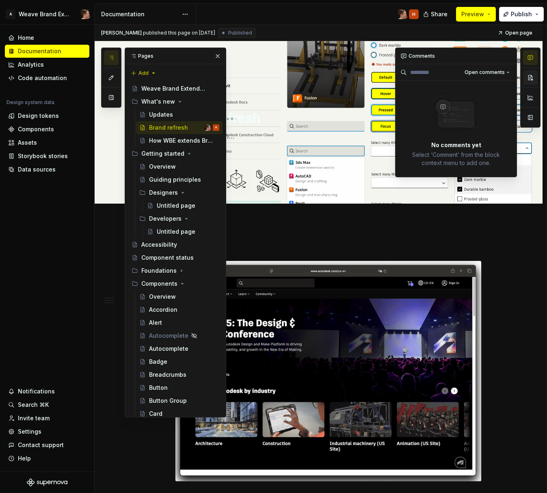
type textarea "*"
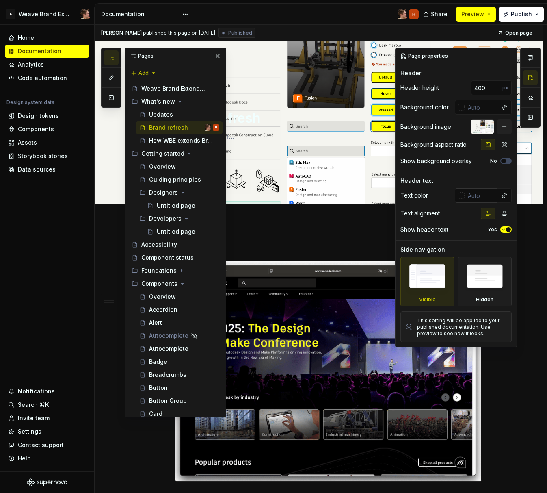
click at [482, 196] on input "text" at bounding box center [481, 195] width 33 height 15
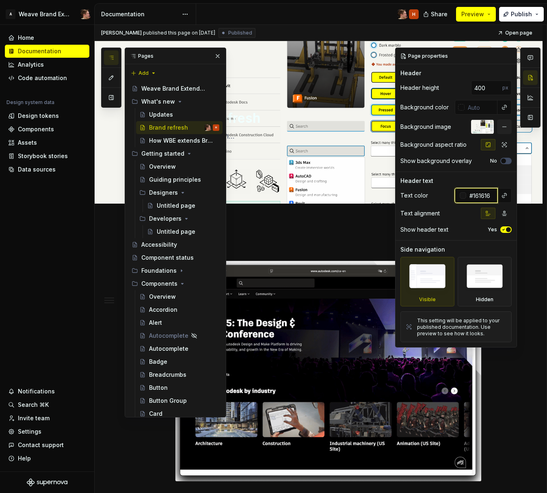
type input "#161616"
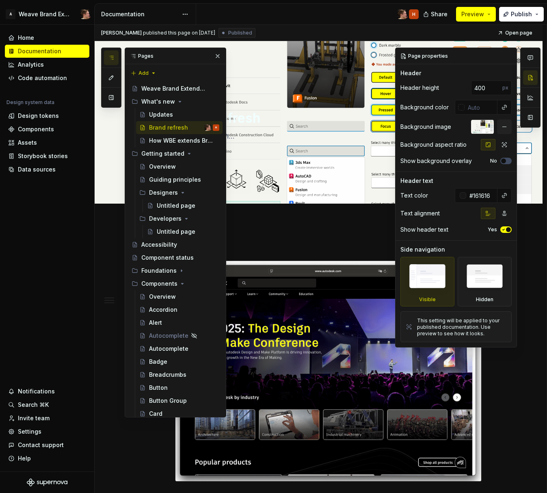
type textarea "*"
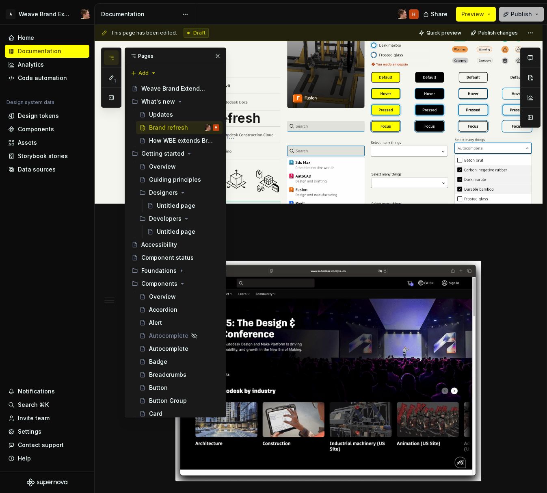
click at [516, 17] on span "Publish" at bounding box center [521, 14] width 21 height 8
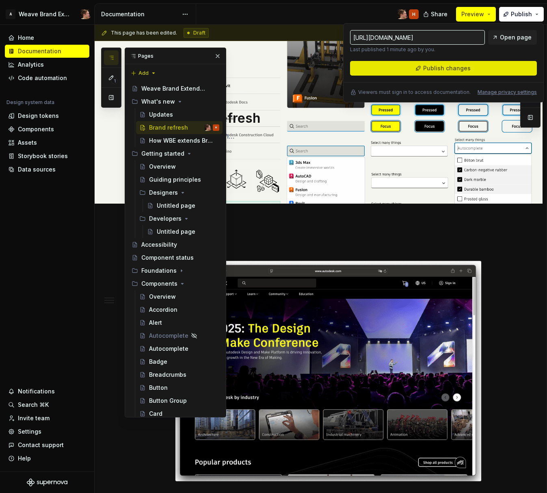
click at [462, 71] on span "Publish changes" at bounding box center [447, 68] width 48 height 8
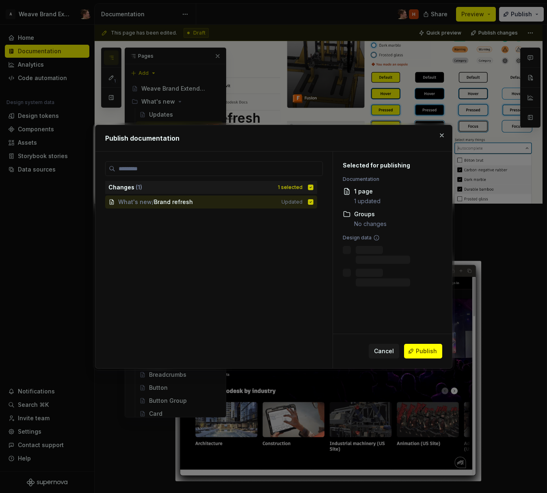
click at [414, 354] on button "Publish" at bounding box center [423, 351] width 38 height 15
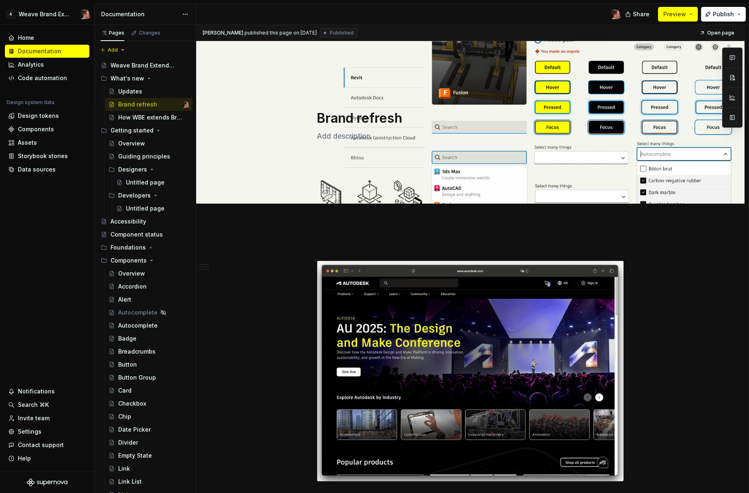
type textarea "*"
